Goal: Browse casually: Explore the website without a specific task or goal

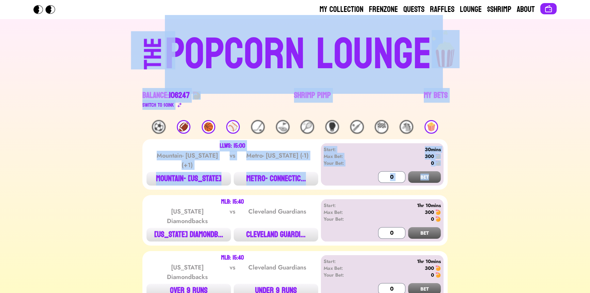
drag, startPoint x: 0, startPoint y: 0, endPoint x: 560, endPoint y: 170, distance: 584.9
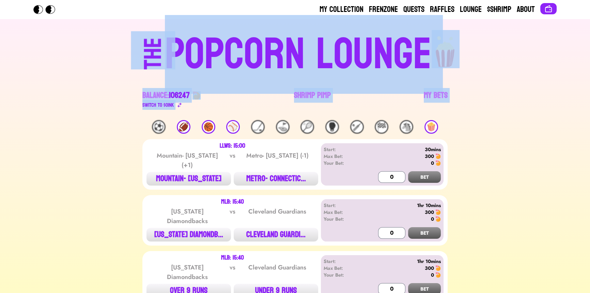
drag, startPoint x: 82, startPoint y: 45, endPoint x: 510, endPoint y: 124, distance: 434.3
drag, startPoint x: 505, startPoint y: 131, endPoint x: 53, endPoint y: 58, distance: 457.7
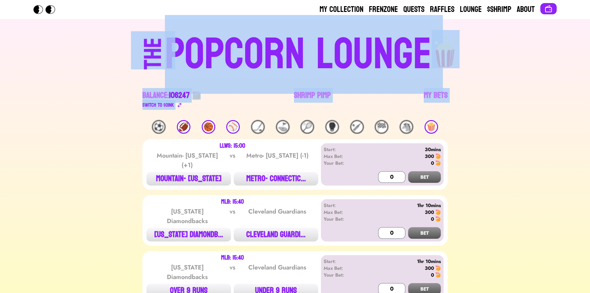
drag, startPoint x: 74, startPoint y: 65, endPoint x: 492, endPoint y: 98, distance: 419.8
click at [492, 98] on div "THE POPCORN LOUNGE Balance: 106247 Switch to $ OINK Shrimp Pimp My Bets" at bounding box center [295, 69] width 436 height 101
drag, startPoint x: 60, startPoint y: 63, endPoint x: 503, endPoint y: 130, distance: 447.3
